Goal: Find specific page/section: Find specific page/section

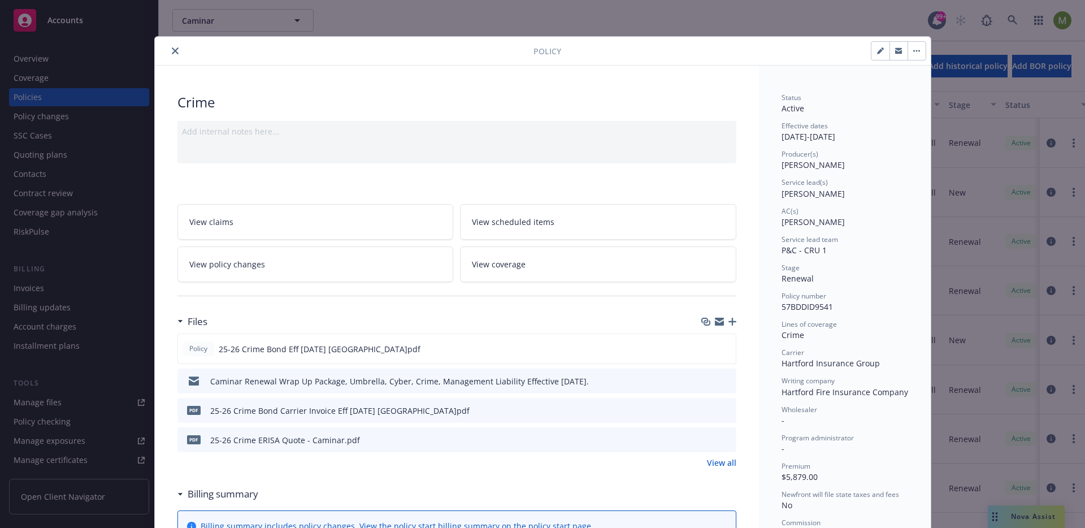
scroll to position [335, 0]
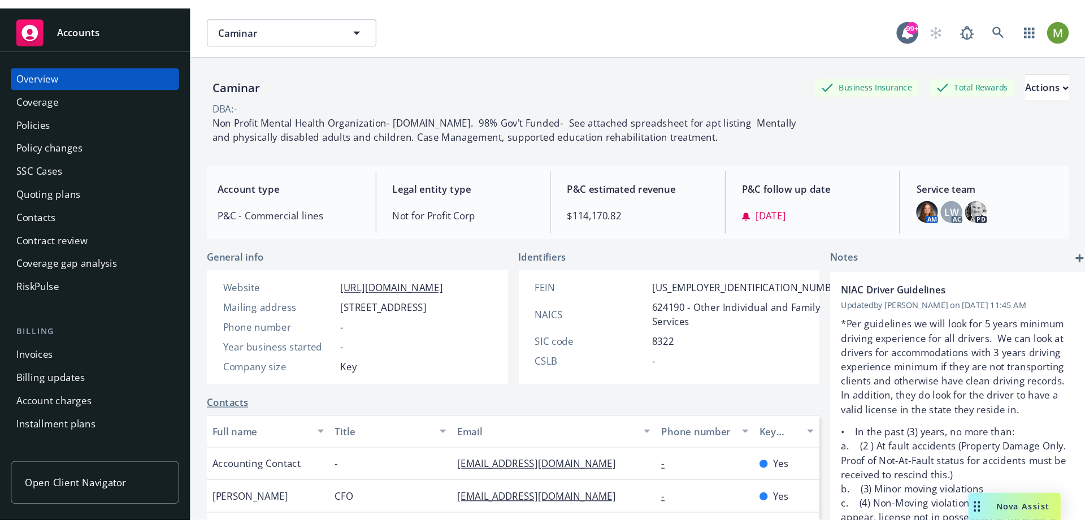
scroll to position [17, 0]
